Goal: Transaction & Acquisition: Purchase product/service

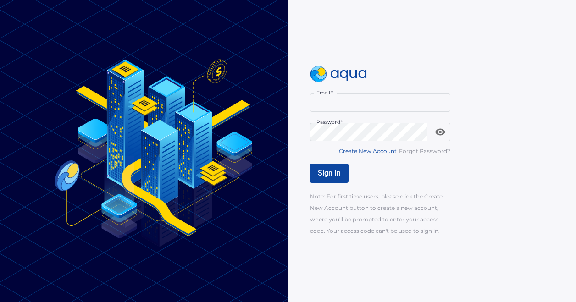
type input "**********"
click at [328, 173] on span "Sign In" at bounding box center [329, 173] width 23 height 9
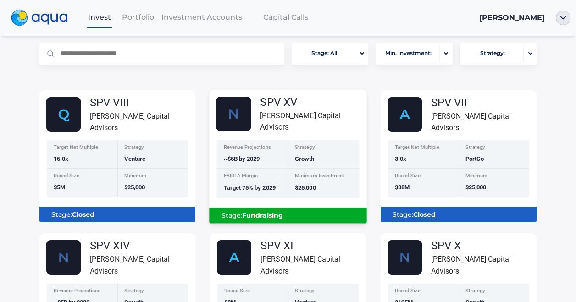
scroll to position [66, 0]
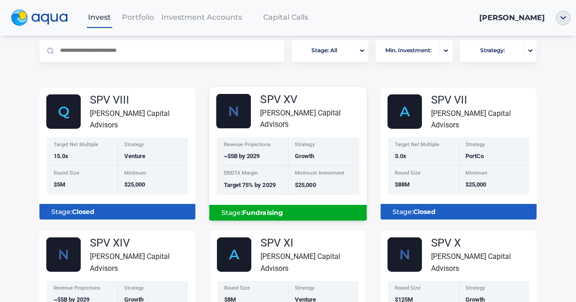
click at [268, 209] on b "Fundraising" at bounding box center [262, 213] width 41 height 8
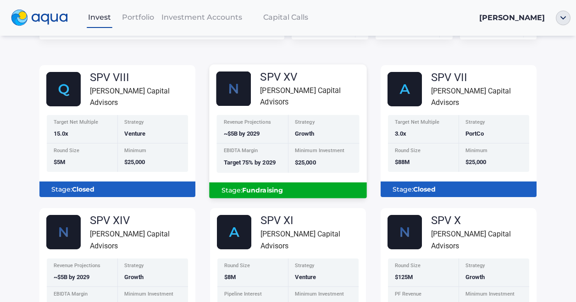
scroll to position [87, 0]
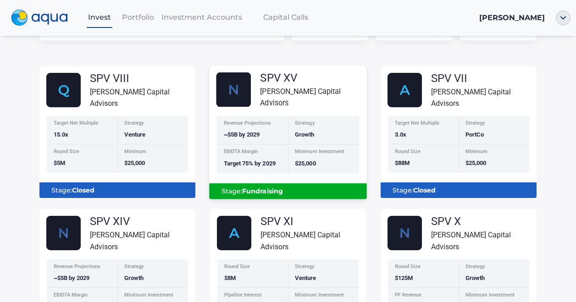
click at [279, 189] on b "Fundraising" at bounding box center [262, 191] width 41 height 8
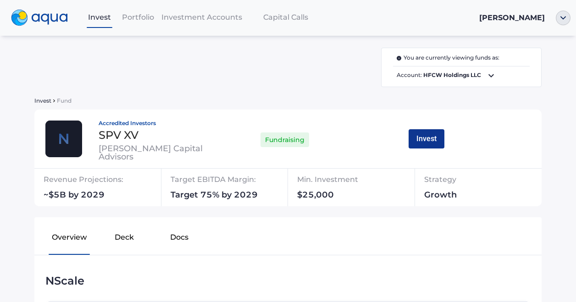
click at [424, 137] on button "Invest" at bounding box center [426, 138] width 36 height 19
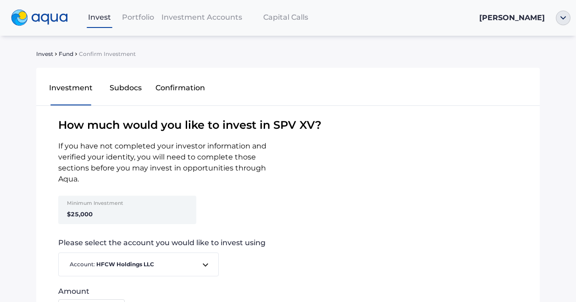
click at [77, 213] on strong "$25,000" at bounding box center [80, 213] width 26 height 7
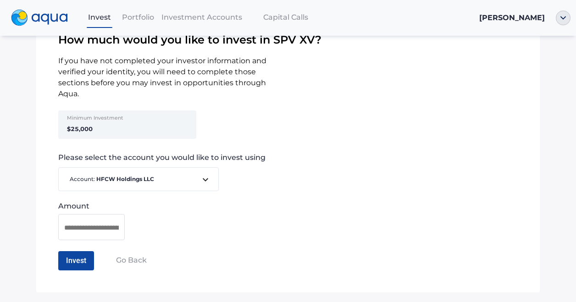
scroll to position [105, 0]
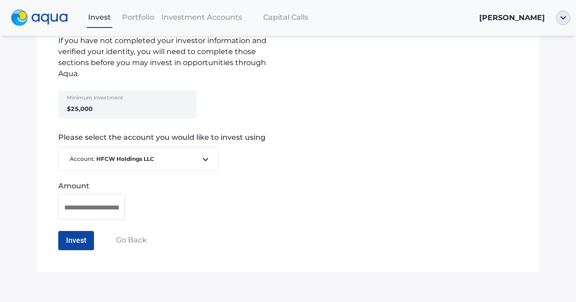
click at [207, 161] on icon at bounding box center [205, 159] width 11 height 11
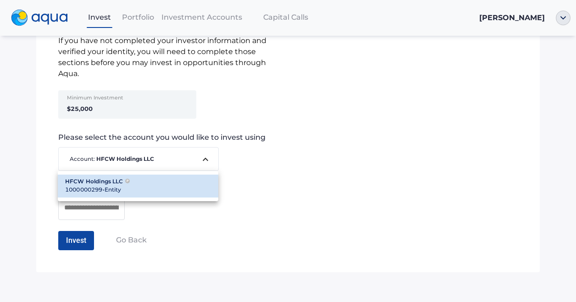
click at [278, 154] on div at bounding box center [288, 151] width 576 height 302
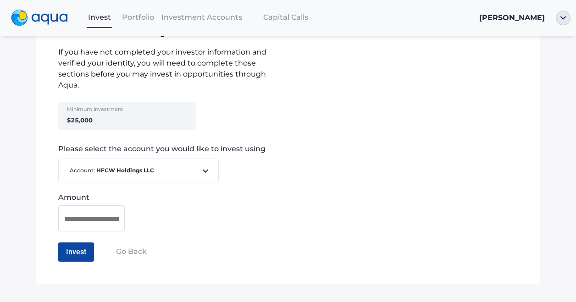
scroll to position [100, 0]
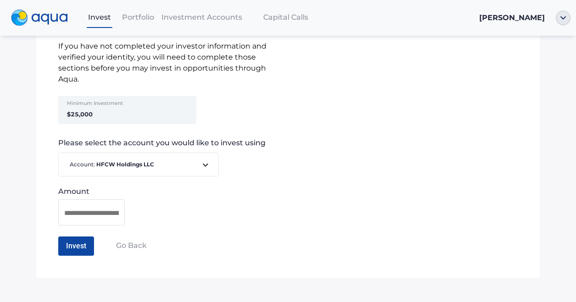
click at [204, 163] on icon at bounding box center [205, 165] width 11 height 11
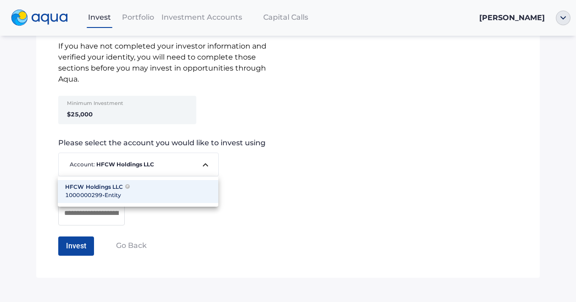
click at [304, 161] on div at bounding box center [288, 151] width 576 height 302
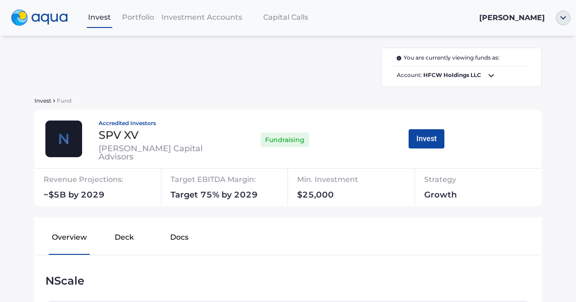
click at [485, 74] on icon at bounding box center [490, 75] width 11 height 11
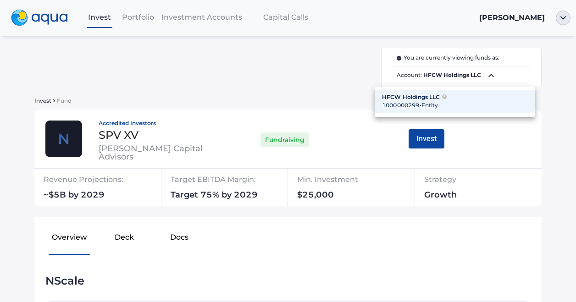
click at [287, 89] on div at bounding box center [288, 151] width 576 height 302
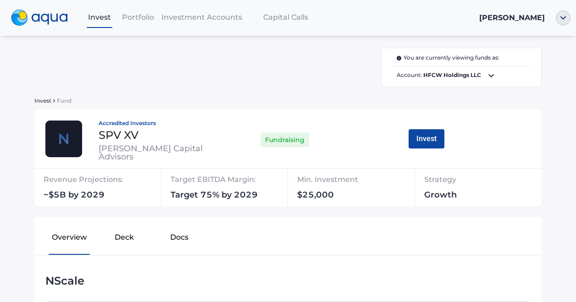
click at [513, 18] on span "[PERSON_NAME]" at bounding box center [512, 17] width 66 height 9
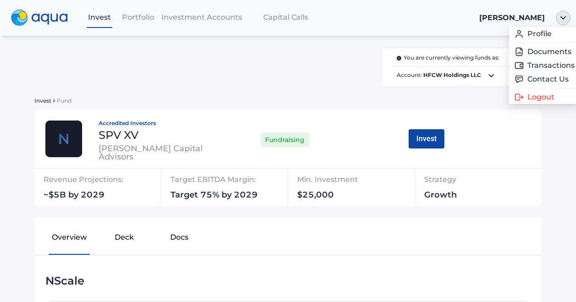
click at [566, 19] on div at bounding box center [563, 18] width 26 height 15
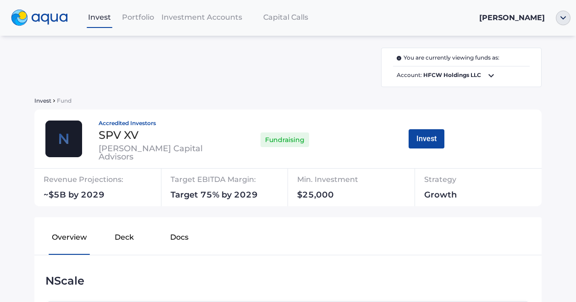
click at [98, 16] on span "Invest" at bounding box center [99, 17] width 23 height 9
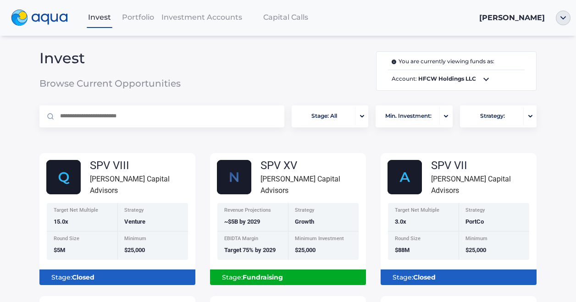
click at [527, 17] on span "[PERSON_NAME]" at bounding box center [512, 17] width 66 height 9
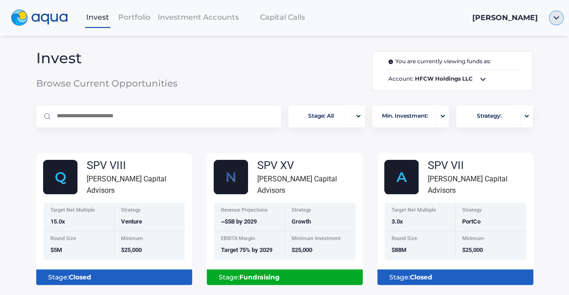
click at [560, 20] on img "button" at bounding box center [556, 18] width 15 height 15
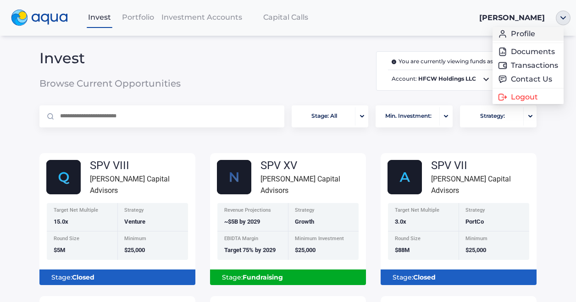
click at [522, 35] on link "Profile" at bounding box center [528, 33] width 60 height 9
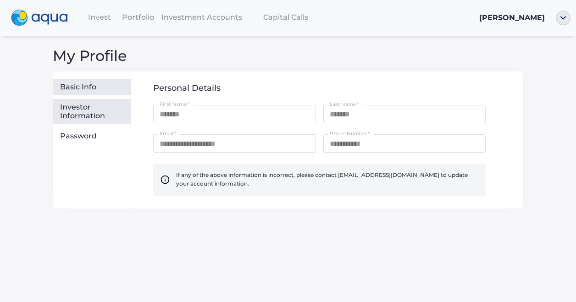
click at [67, 117] on div "Investor Information" at bounding box center [93, 112] width 67 height 18
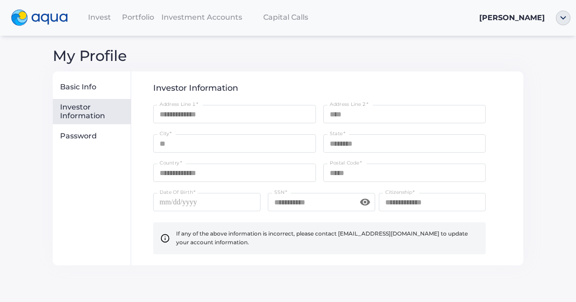
click at [47, 14] on img at bounding box center [39, 18] width 57 height 17
